Goal: Task Accomplishment & Management: Complete application form

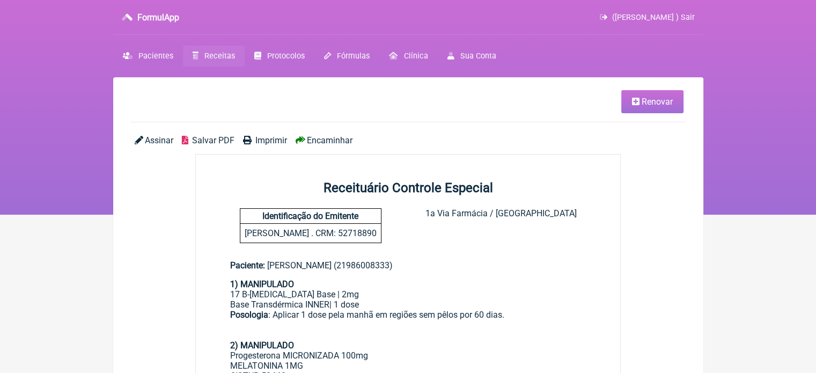
click at [214, 55] on span "Receitas" at bounding box center [219, 56] width 31 height 9
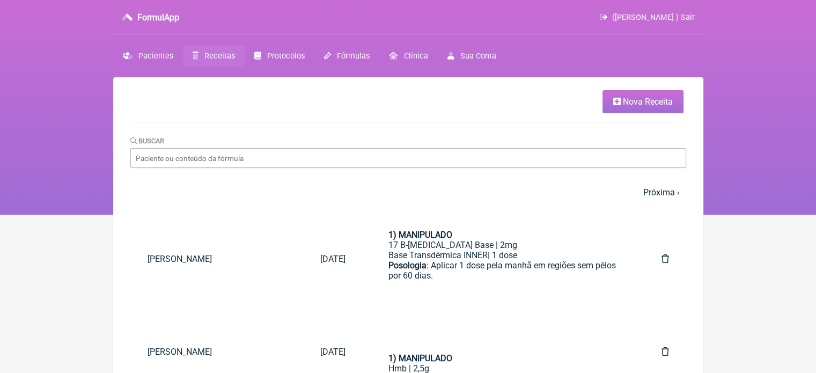
click at [605, 100] on link "Nova Receita" at bounding box center [643, 101] width 81 height 23
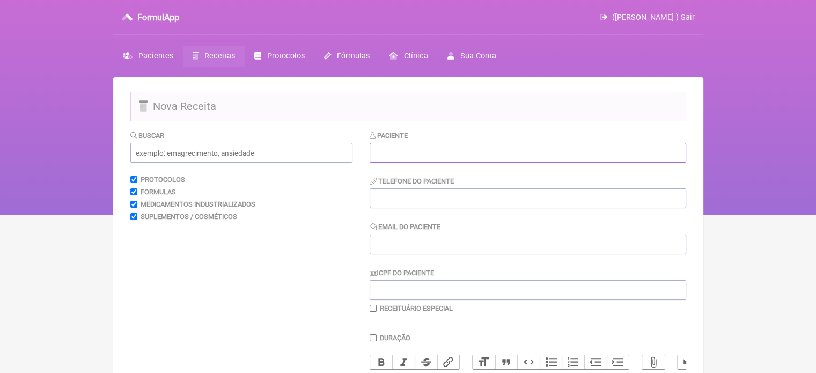
click at [404, 150] on input "text" at bounding box center [528, 153] width 317 height 20
paste input "[DEMOGRAPHIC_DATA][PERSON_NAME]"
type input "[DEMOGRAPHIC_DATA][PERSON_NAME]"
click at [393, 199] on input "tel" at bounding box center [528, 198] width 317 height 20
type input "21"
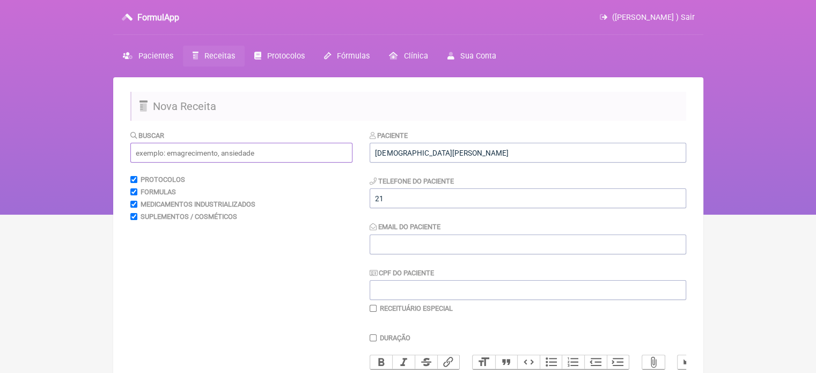
click at [202, 144] on input "text" at bounding box center [241, 153] width 222 height 20
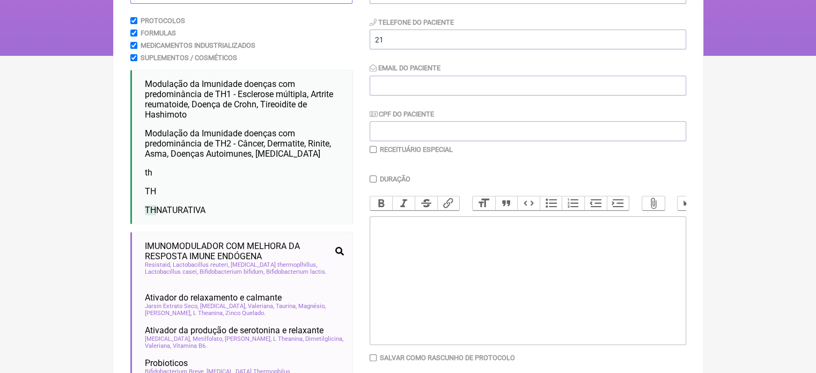
scroll to position [161, 0]
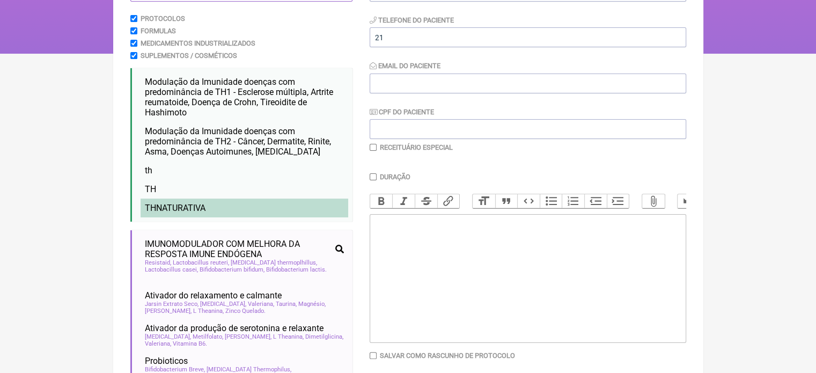
type input "TH"
click at [184, 210] on span "TH NATURATIVA" at bounding box center [175, 208] width 61 height 10
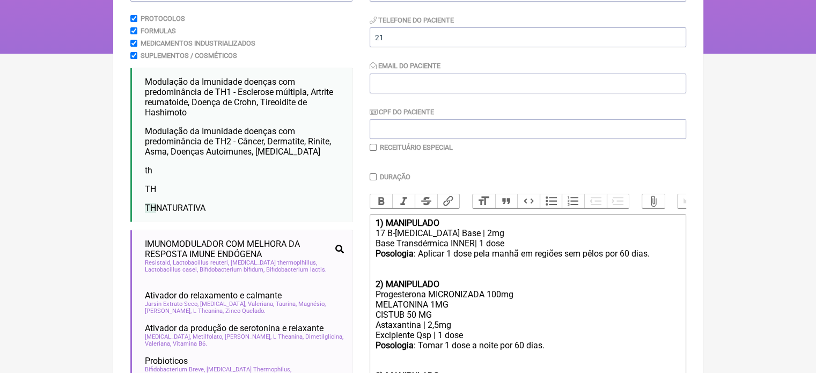
scroll to position [54, 0]
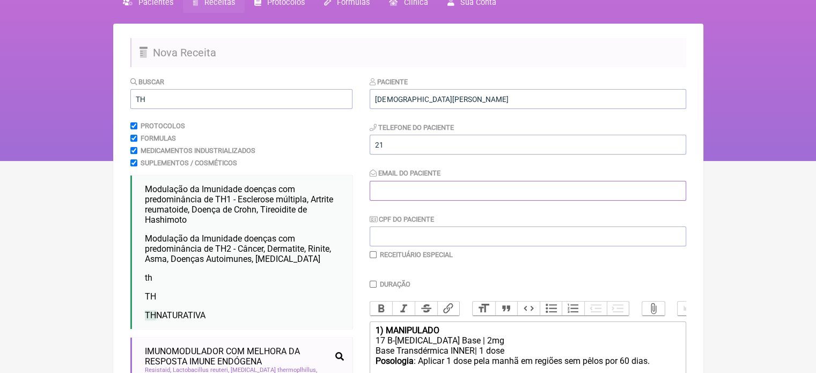
click at [410, 195] on input "Email do Paciente" at bounding box center [528, 191] width 317 height 20
type input "X@X"
click at [397, 147] on input "21" at bounding box center [528, 145] width 317 height 20
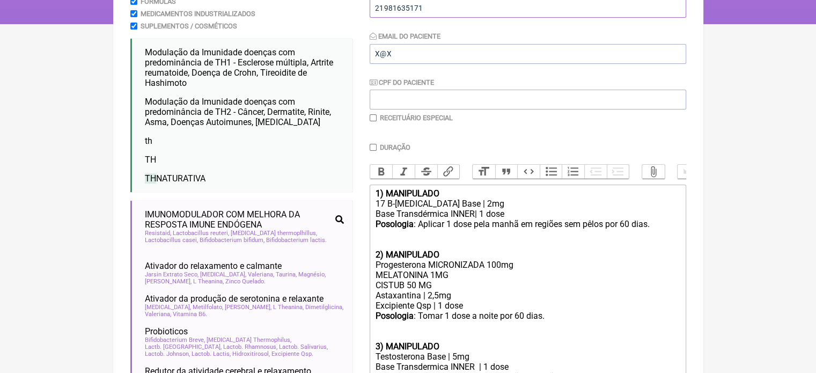
scroll to position [215, 0]
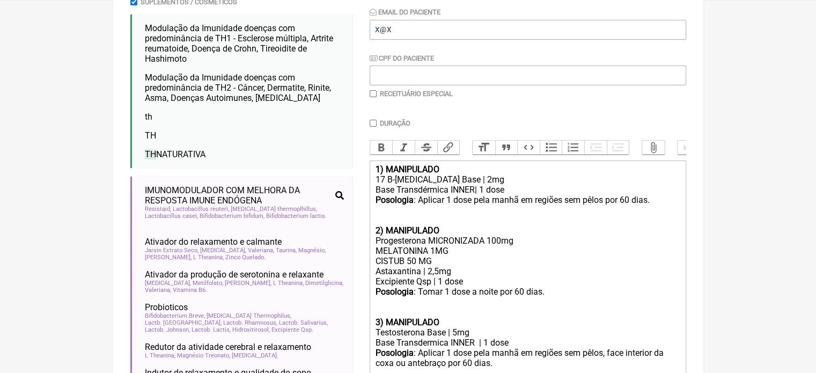
type input "21981635171"
click at [371, 94] on input "checkbox" at bounding box center [373, 93] width 7 height 7
checkbox input "true"
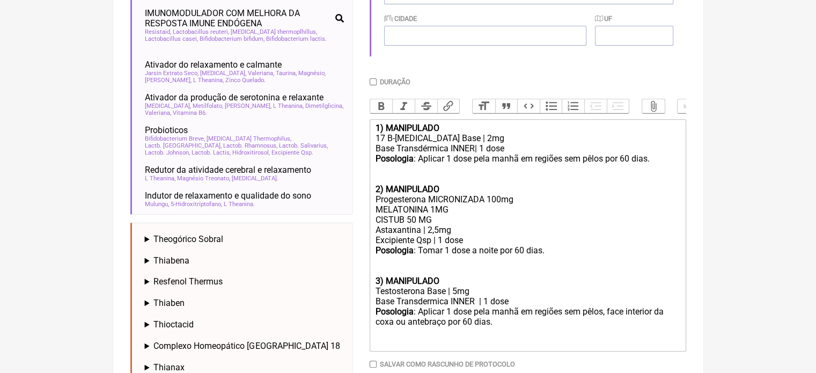
scroll to position [457, 0]
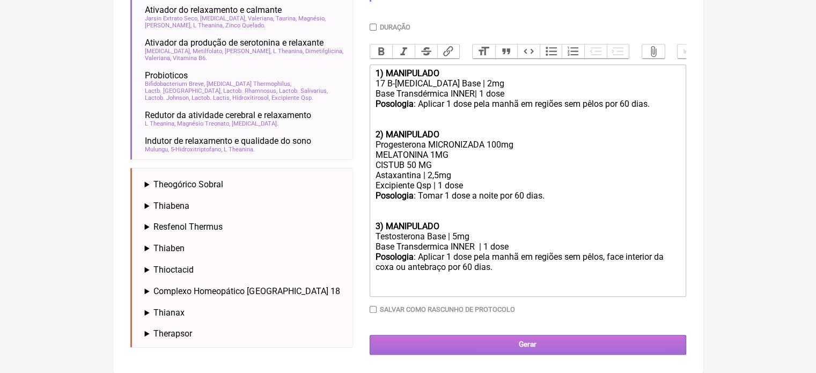
click at [488, 350] on input "Gerar" at bounding box center [528, 345] width 317 height 20
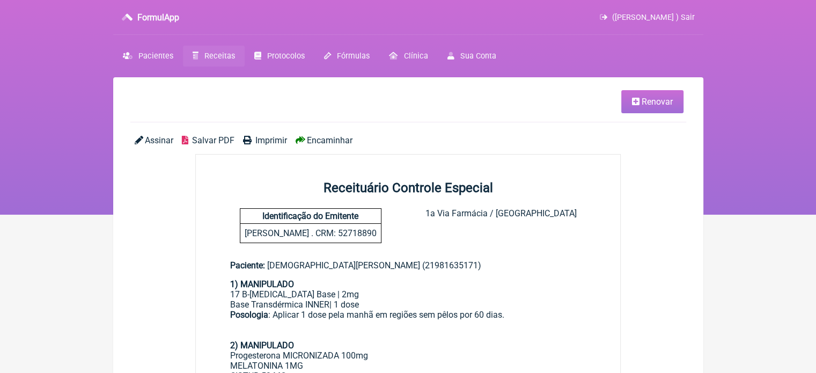
click at [267, 137] on span "Imprimir" at bounding box center [271, 140] width 32 height 10
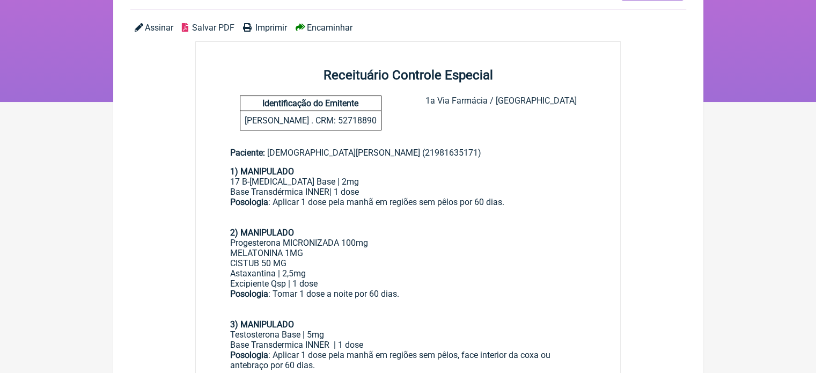
scroll to position [161, 0]
